Goal: Check status: Check status

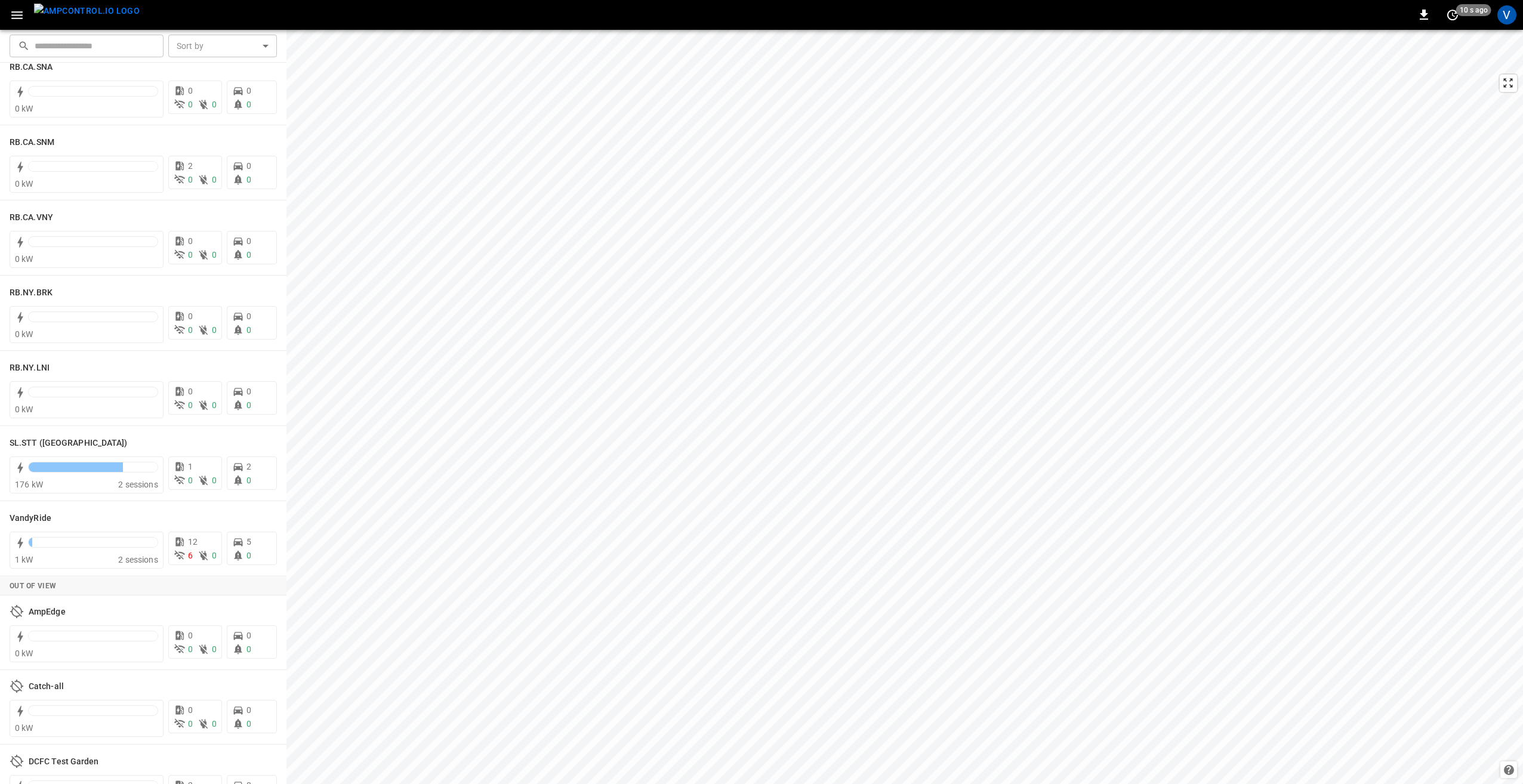
scroll to position [2148, 0]
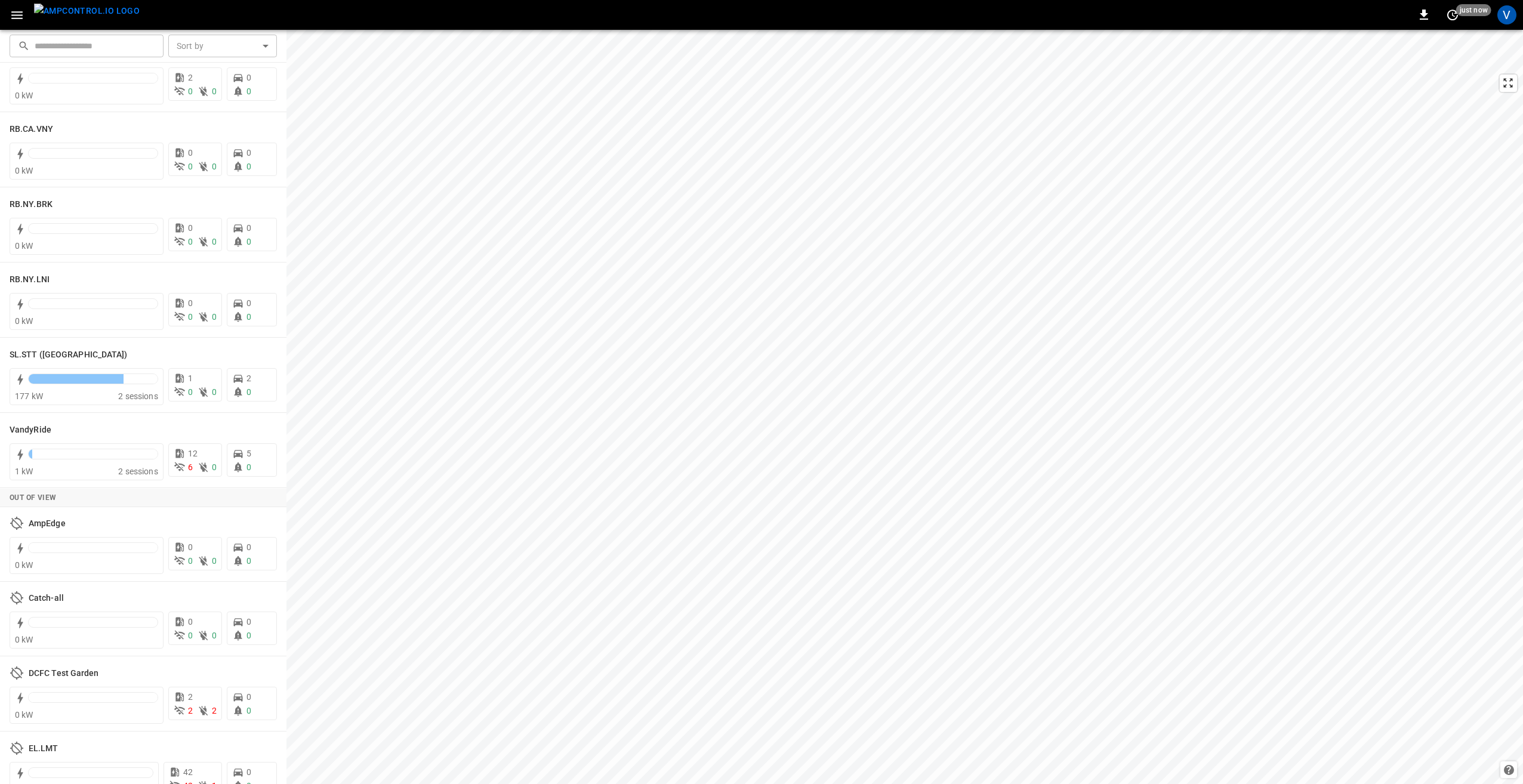
click at [13, 18] on icon "button" at bounding box center [16, 15] width 11 height 8
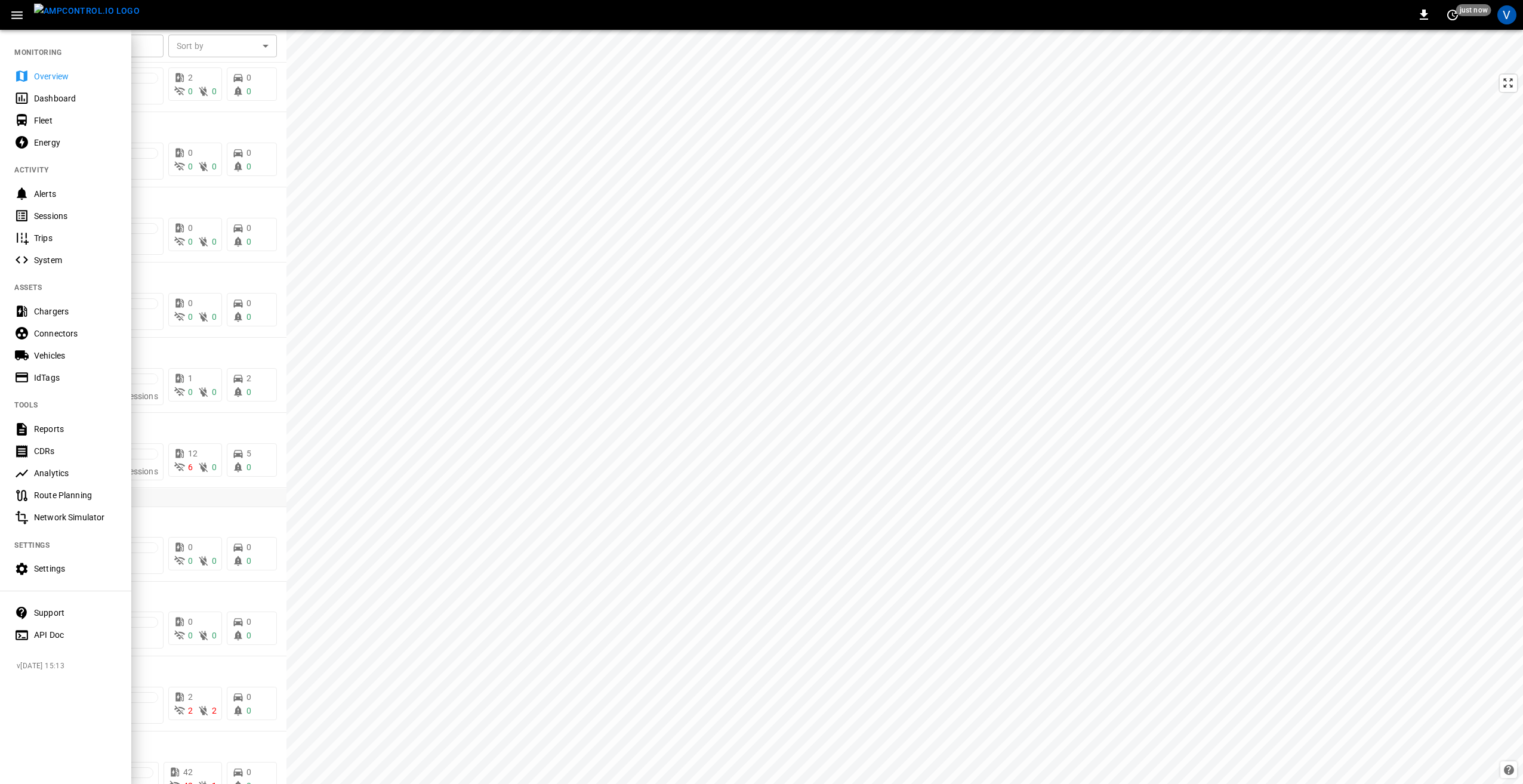
click at [54, 307] on div "Chargers" at bounding box center [75, 311] width 83 height 12
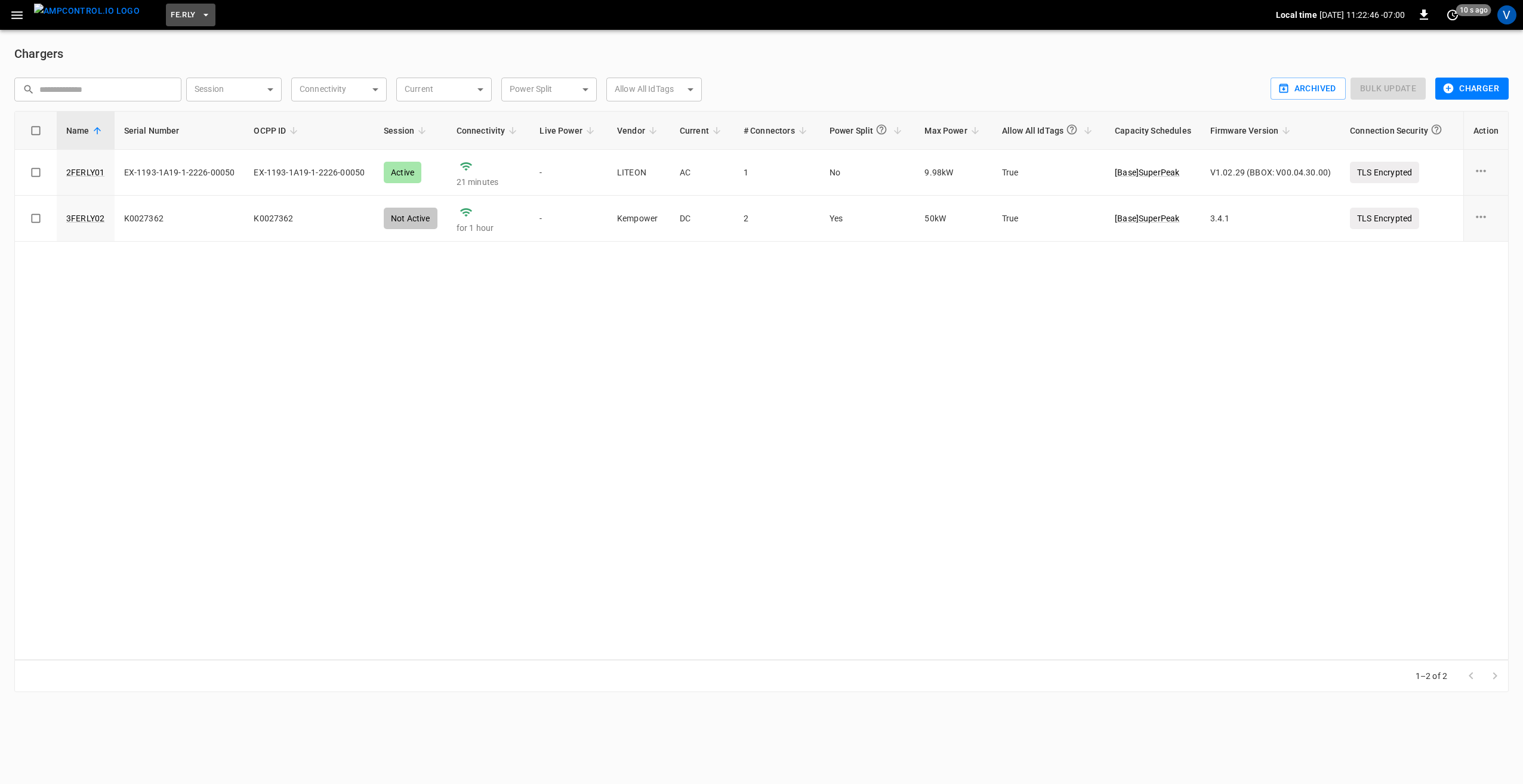
click at [171, 20] on span "FE.RLY" at bounding box center [182, 16] width 24 height 14
click at [340, 388] on div at bounding box center [762, 392] width 1523 height 784
click at [700, 568] on div "Name Serial Number OCPP ID Session Connectivity Live Power Vendor Current # Con…" at bounding box center [761, 385] width 1494 height 548
click at [373, 378] on div "Name Serial Number OCPP ID Session Connectivity Live Power Vendor Current # Con…" at bounding box center [761, 385] width 1494 height 548
click at [660, 516] on div "Name Serial Number OCPP ID Session Connectivity Live Power Vendor Current # Con…" at bounding box center [761, 385] width 1494 height 548
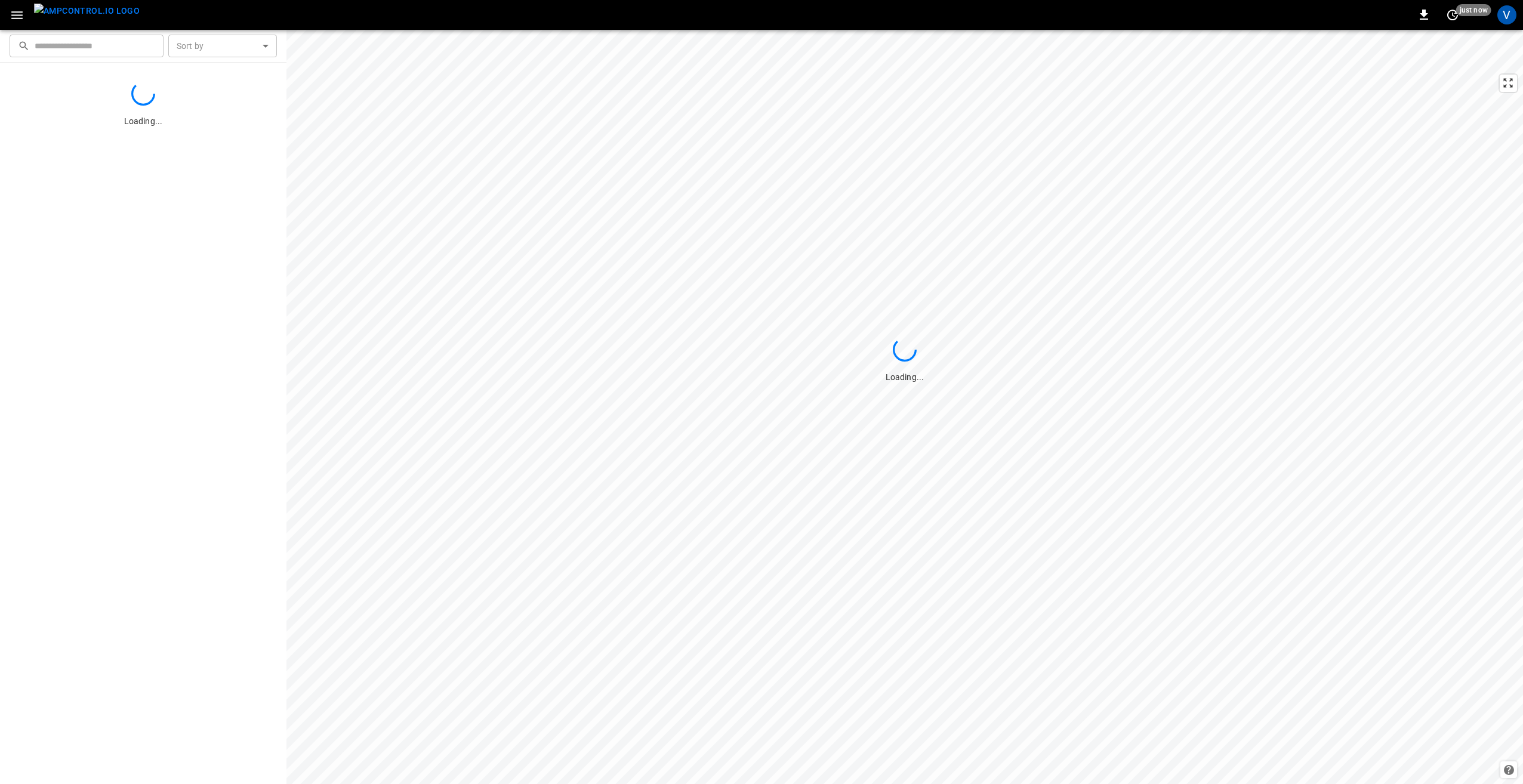
click at [1504, 25] on div "V" at bounding box center [1507, 15] width 23 height 23
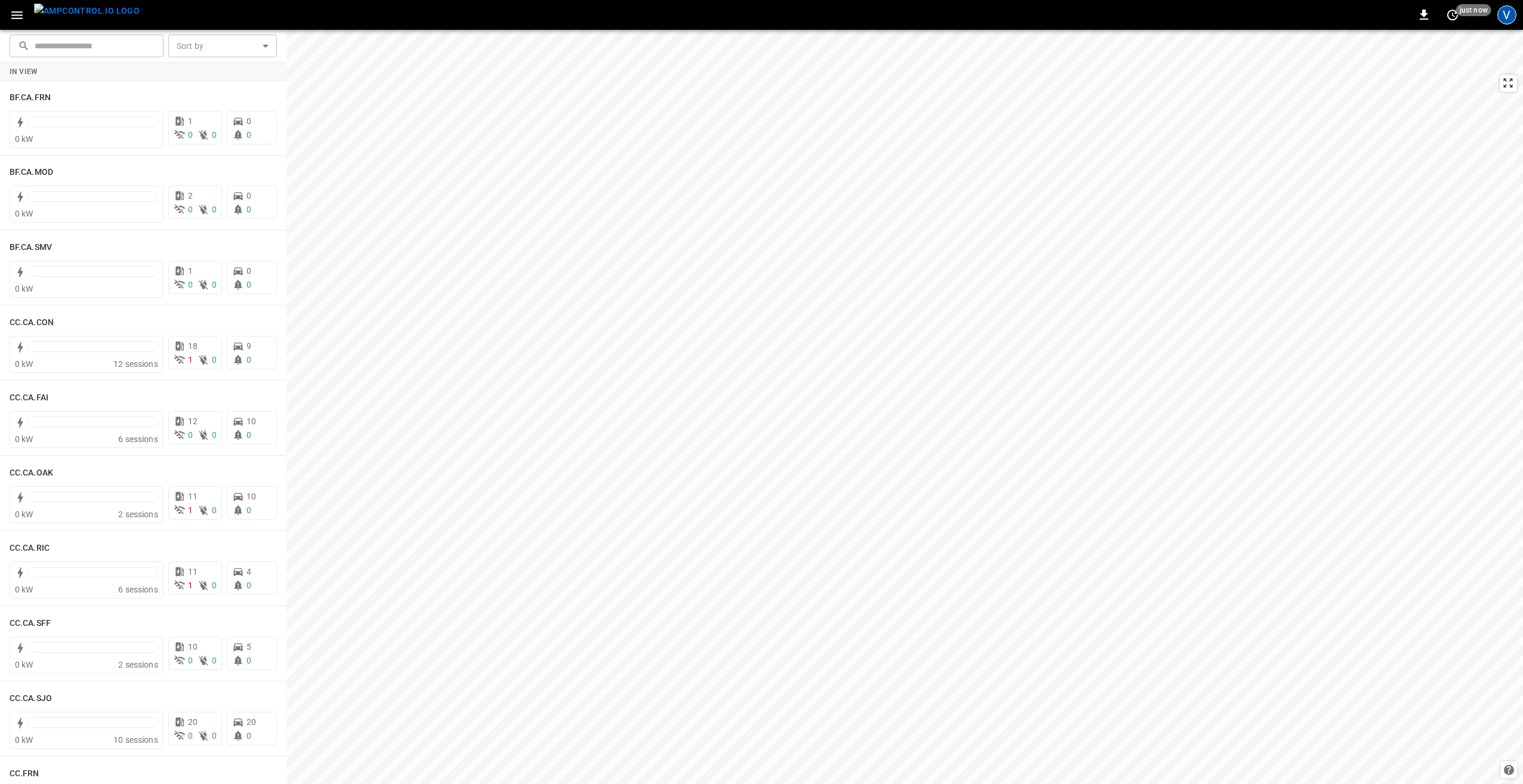
click at [1512, 17] on div "V" at bounding box center [1507, 15] width 19 height 19
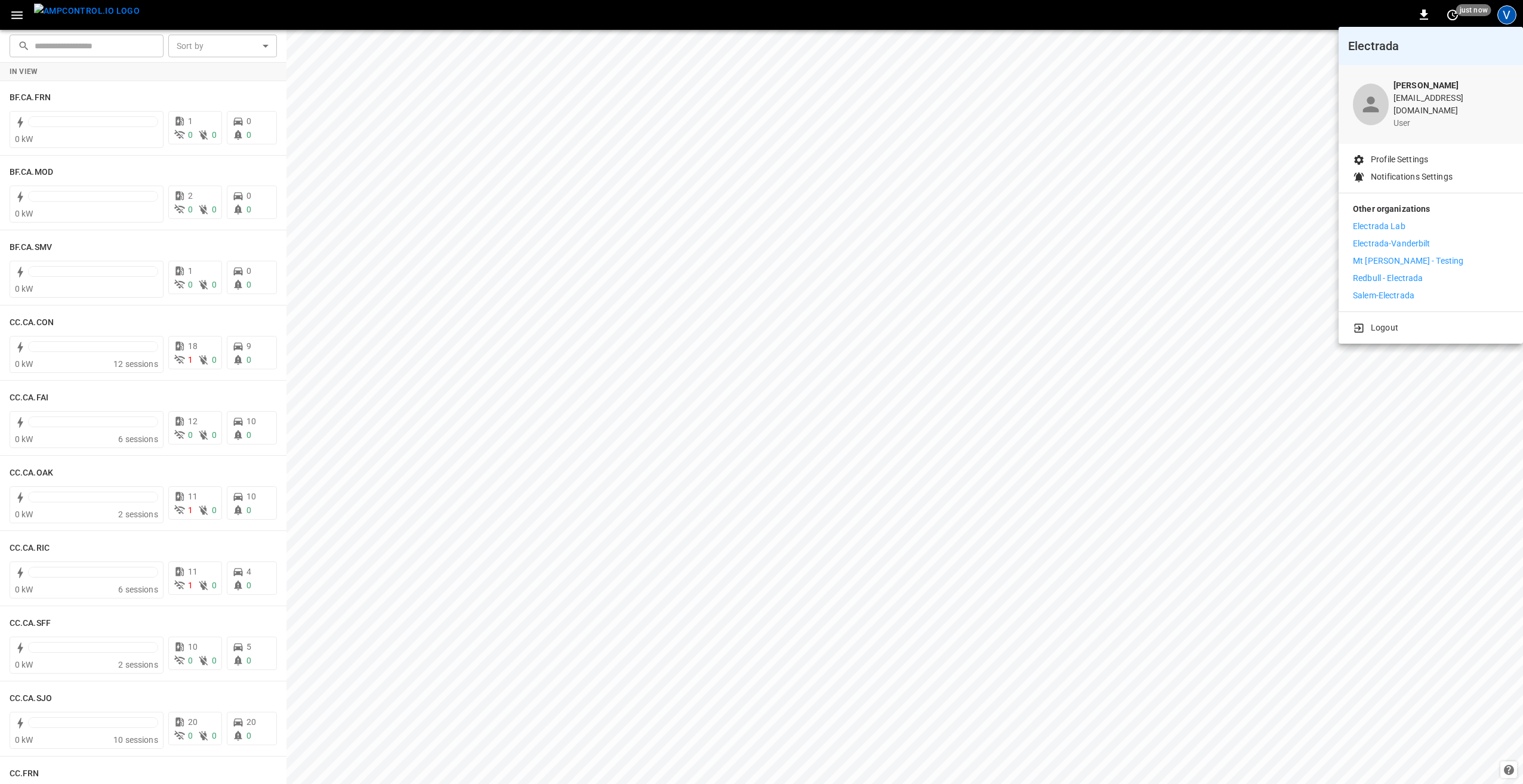
click at [18, 16] on div at bounding box center [762, 392] width 1523 height 784
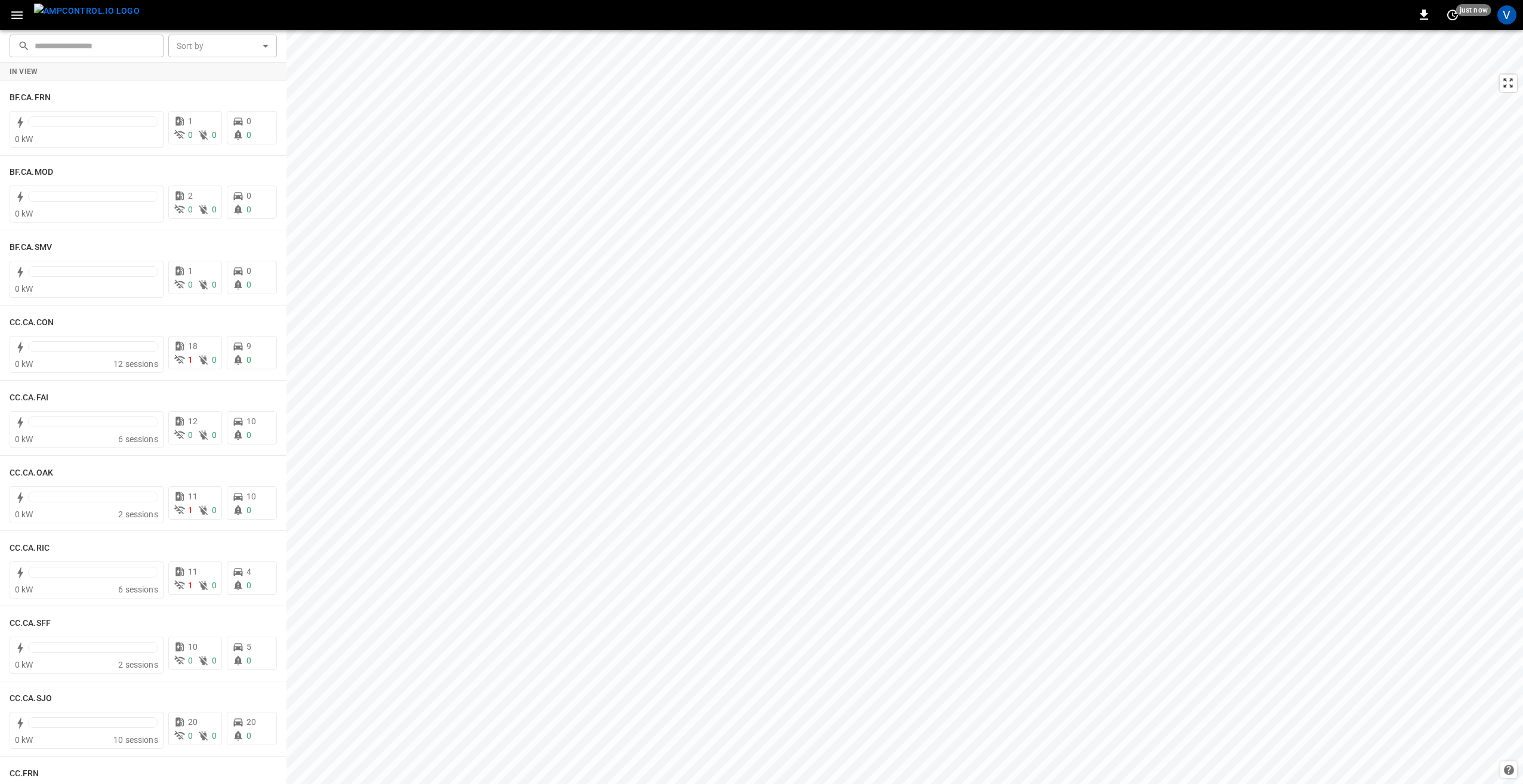
click at [13, 16] on icon "button" at bounding box center [16, 15] width 15 height 15
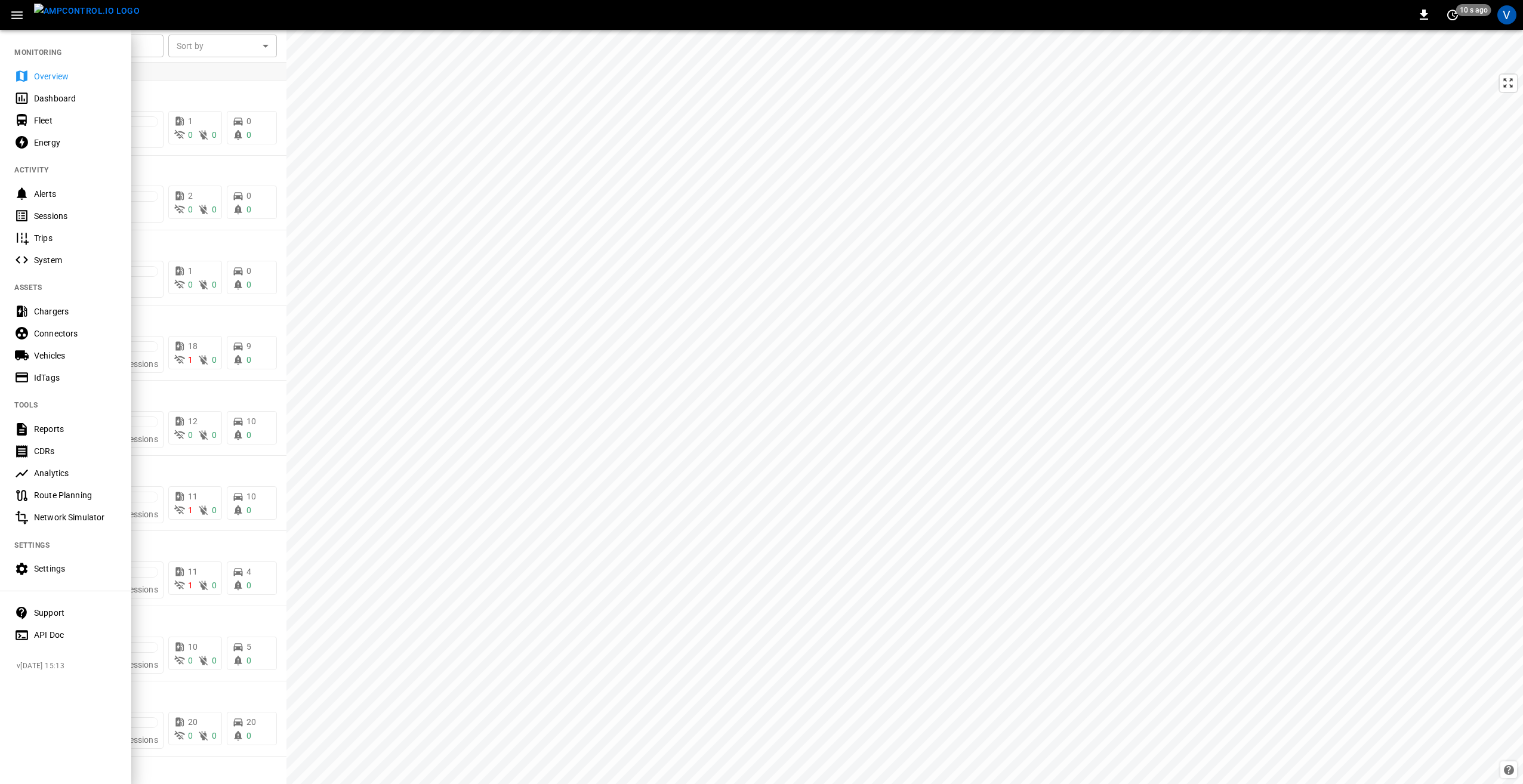
click at [59, 613] on div "Support" at bounding box center [75, 612] width 83 height 12
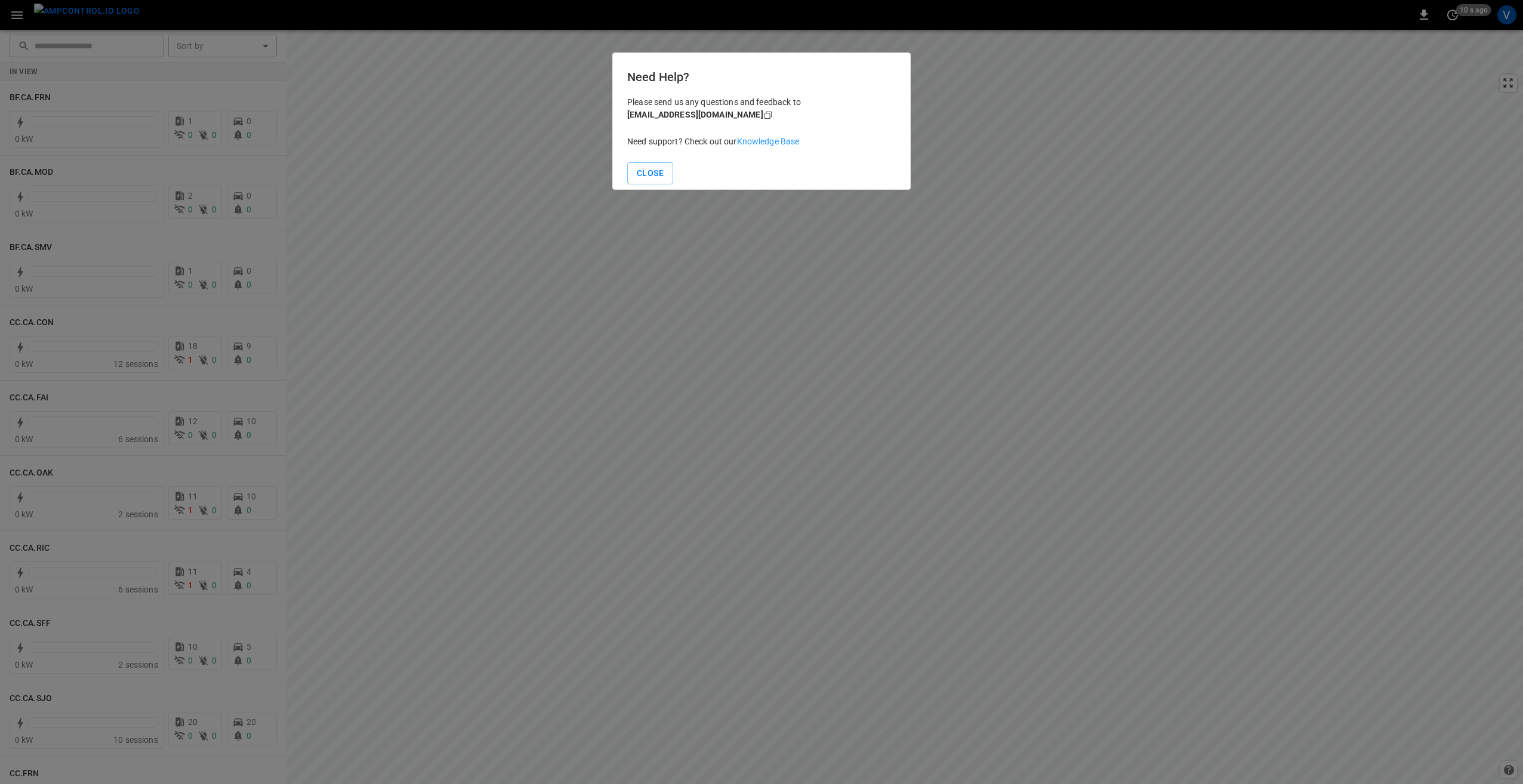
click at [768, 137] on link "Knowledge Base" at bounding box center [769, 142] width 63 height 9
click at [650, 172] on button "Close" at bounding box center [650, 173] width 46 height 22
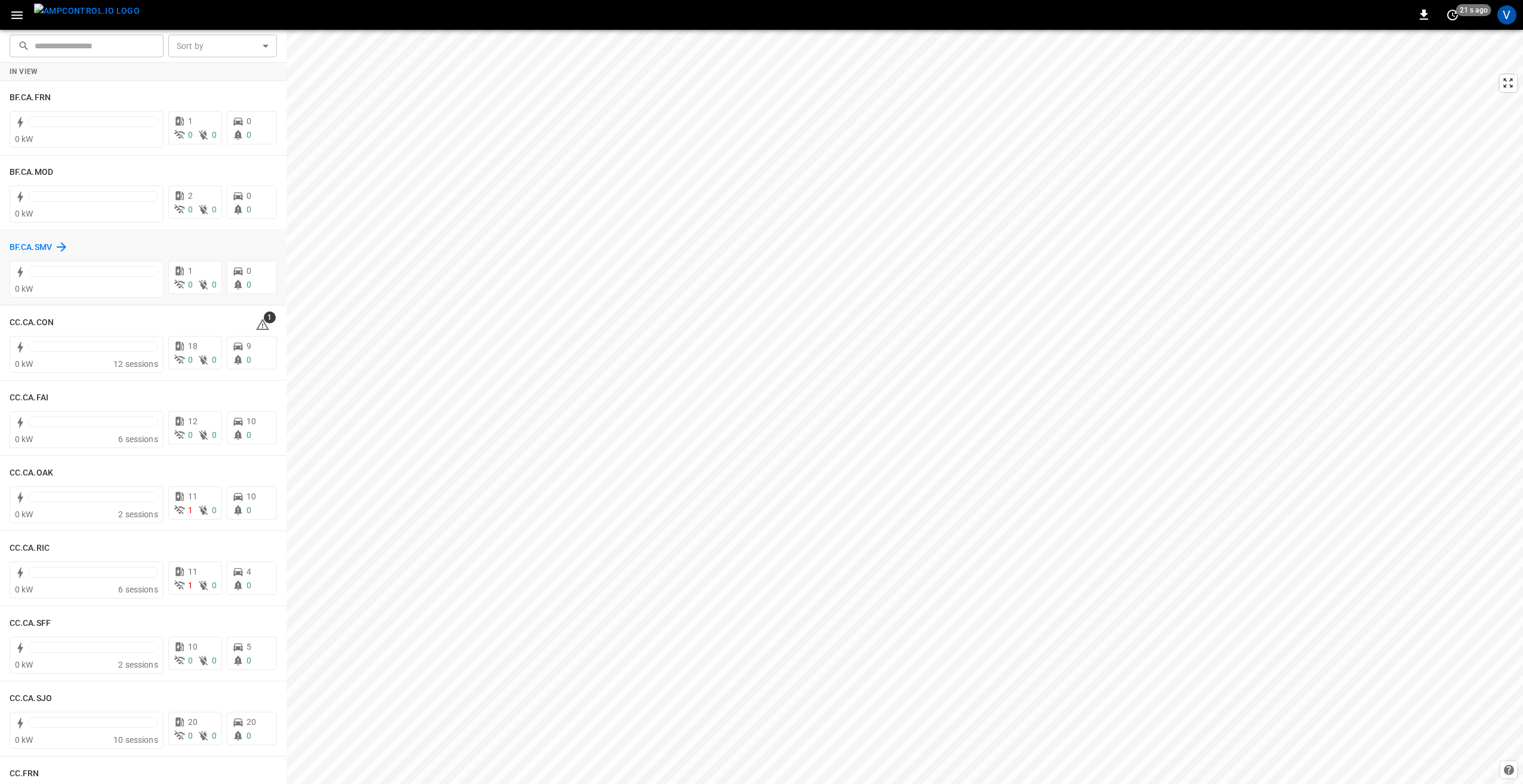
click at [30, 252] on h6 "BF.CA.SMV" at bounding box center [31, 247] width 42 height 13
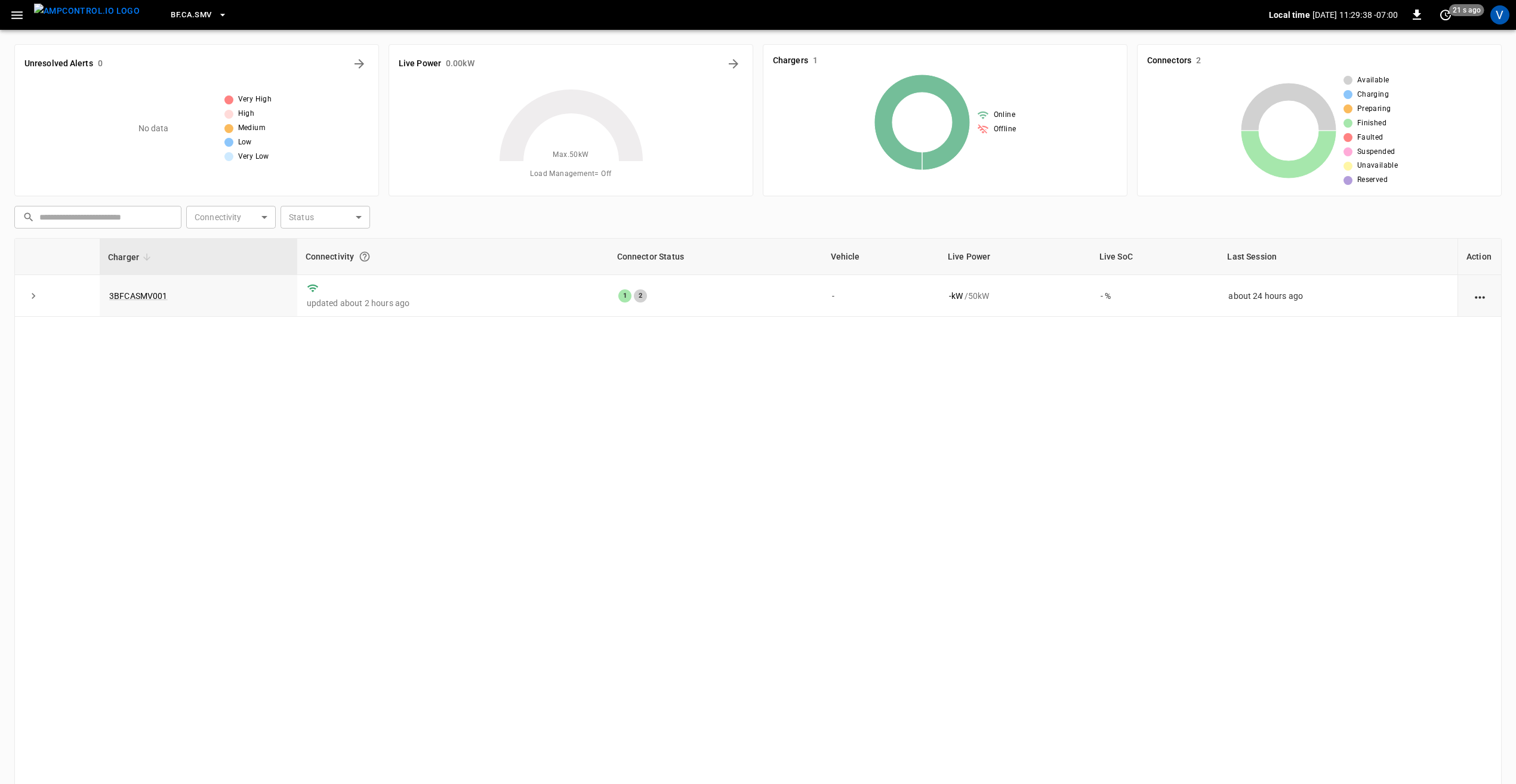
click at [12, 14] on icon "button" at bounding box center [16, 15] width 15 height 15
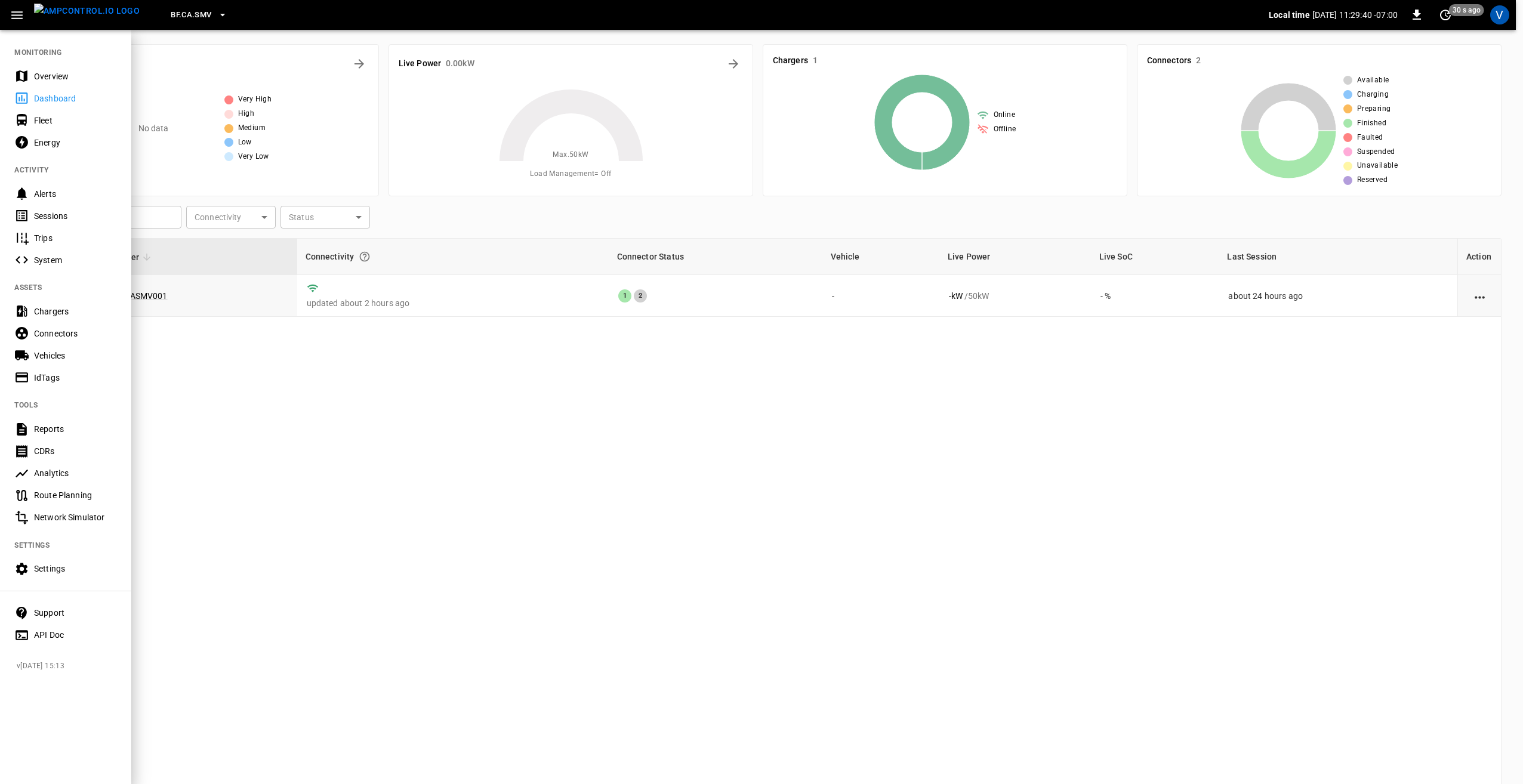
drag, startPoint x: 59, startPoint y: 214, endPoint x: 114, endPoint y: 246, distance: 63.6
click at [59, 214] on div "Sessions" at bounding box center [75, 215] width 83 height 12
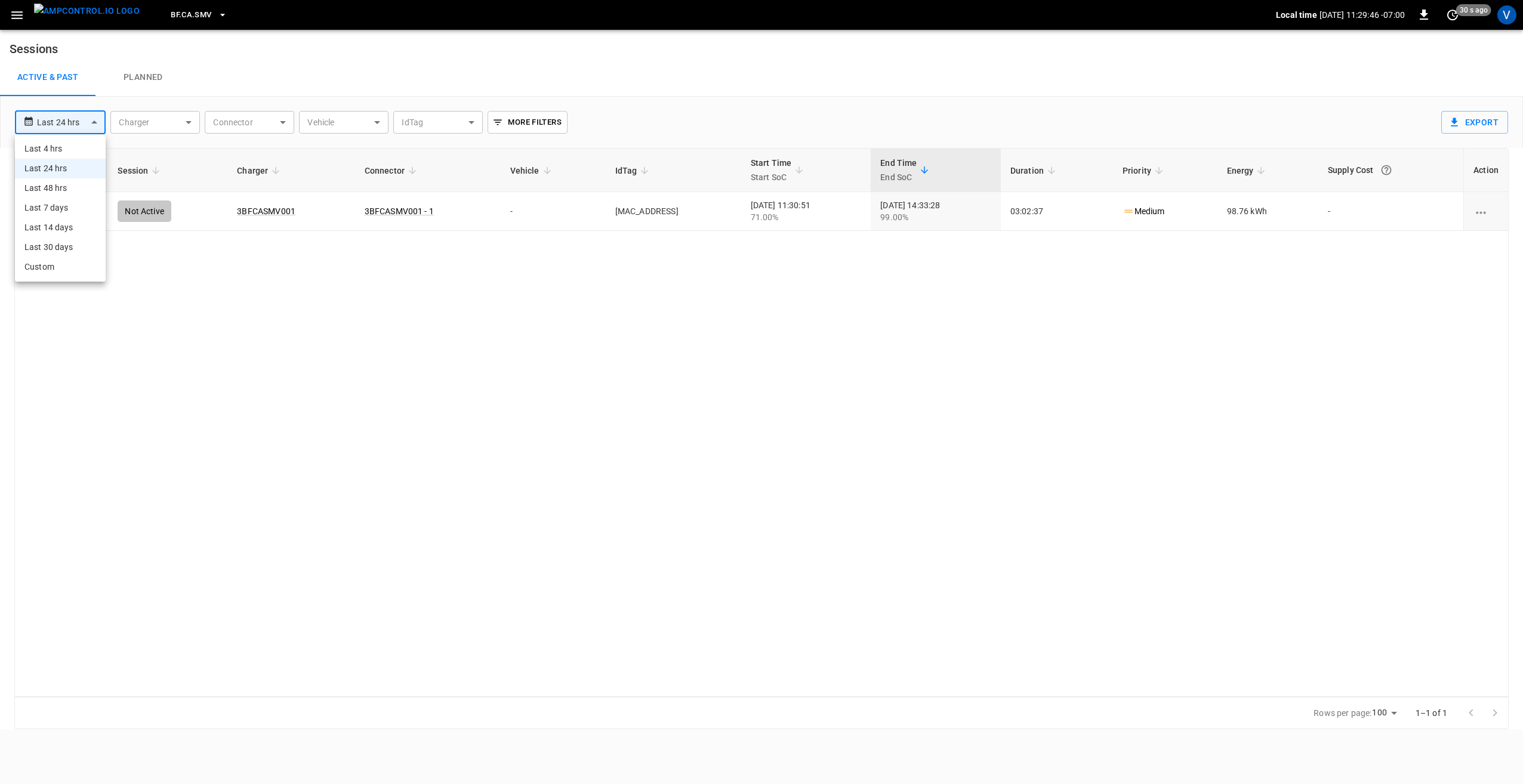
click at [95, 127] on body "**********" at bounding box center [762, 365] width 1523 height 729
click at [64, 192] on li "Last 48 hrs" at bounding box center [60, 188] width 91 height 20
type input "**********"
click at [179, 21] on span "BF.CA.SMV" at bounding box center [191, 16] width 41 height 14
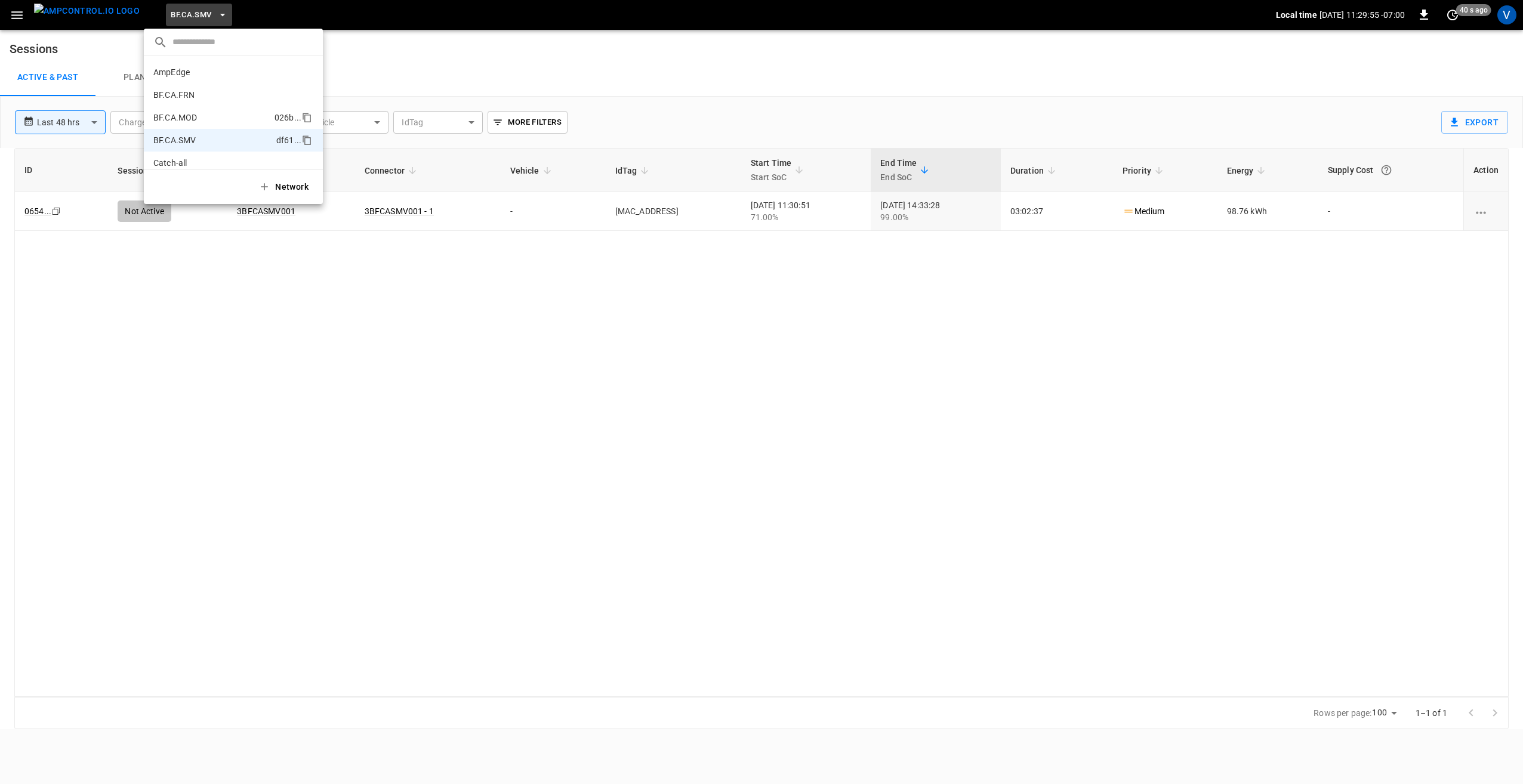
click at [195, 112] on p "BF.CA.MOD" at bounding box center [211, 117] width 117 height 12
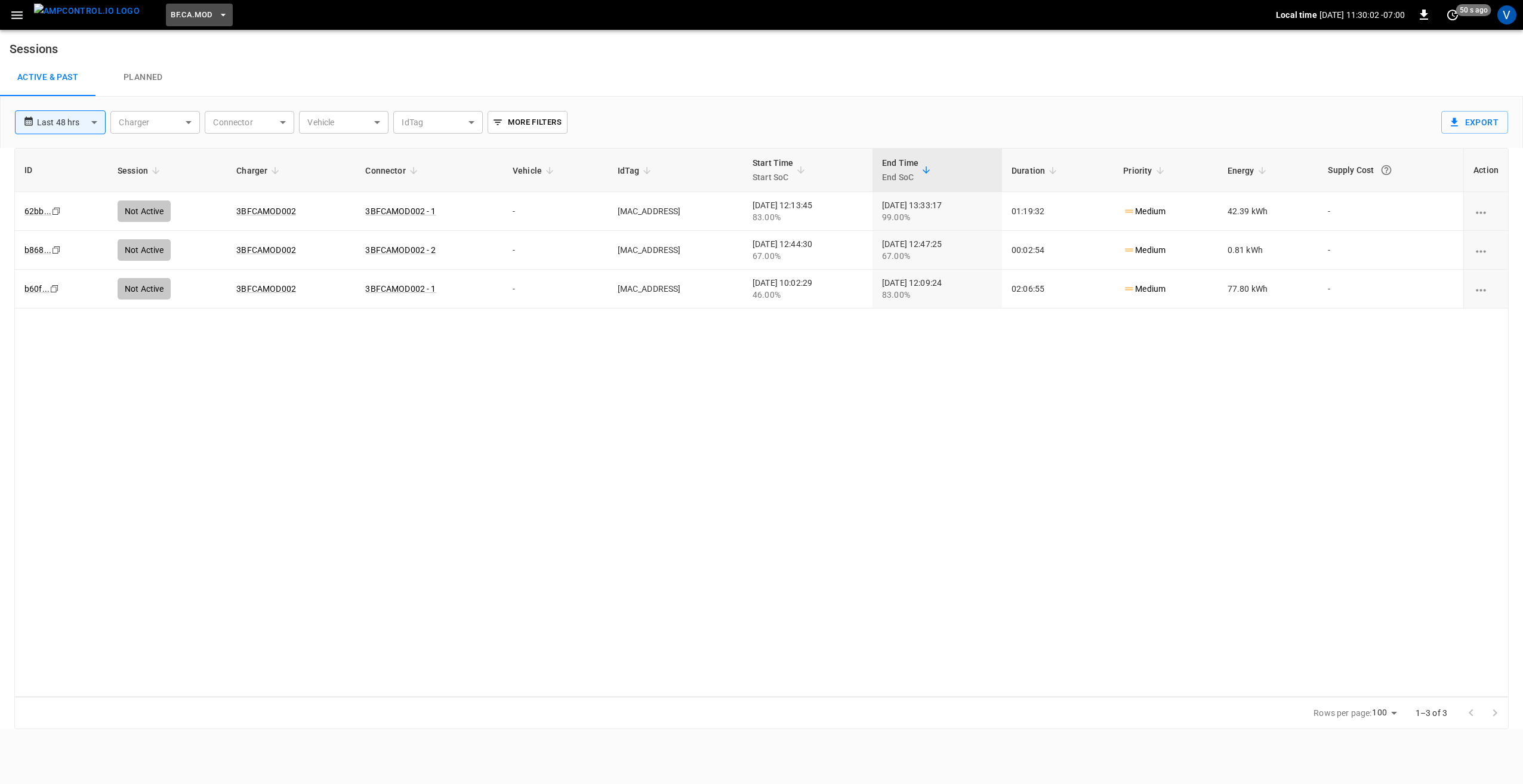
click at [191, 14] on button "BF.CA.MOD" at bounding box center [199, 16] width 67 height 23
click at [182, 92] on p "BF.CA.FRN" at bounding box center [211, 95] width 117 height 12
